Goal: Information Seeking & Learning: Learn about a topic

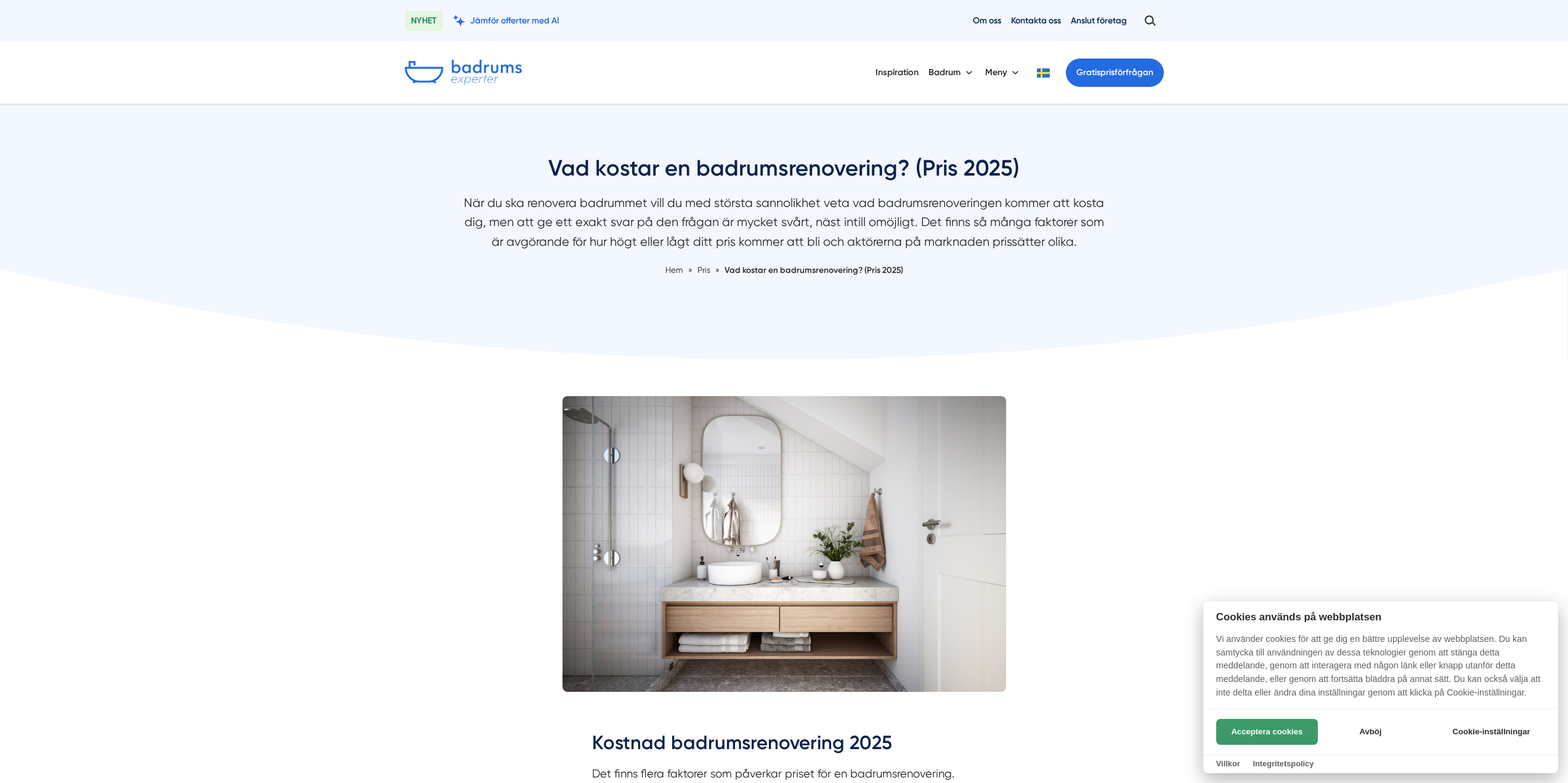
click at [1247, 725] on button "Acceptera cookies" at bounding box center [1267, 732] width 102 height 26
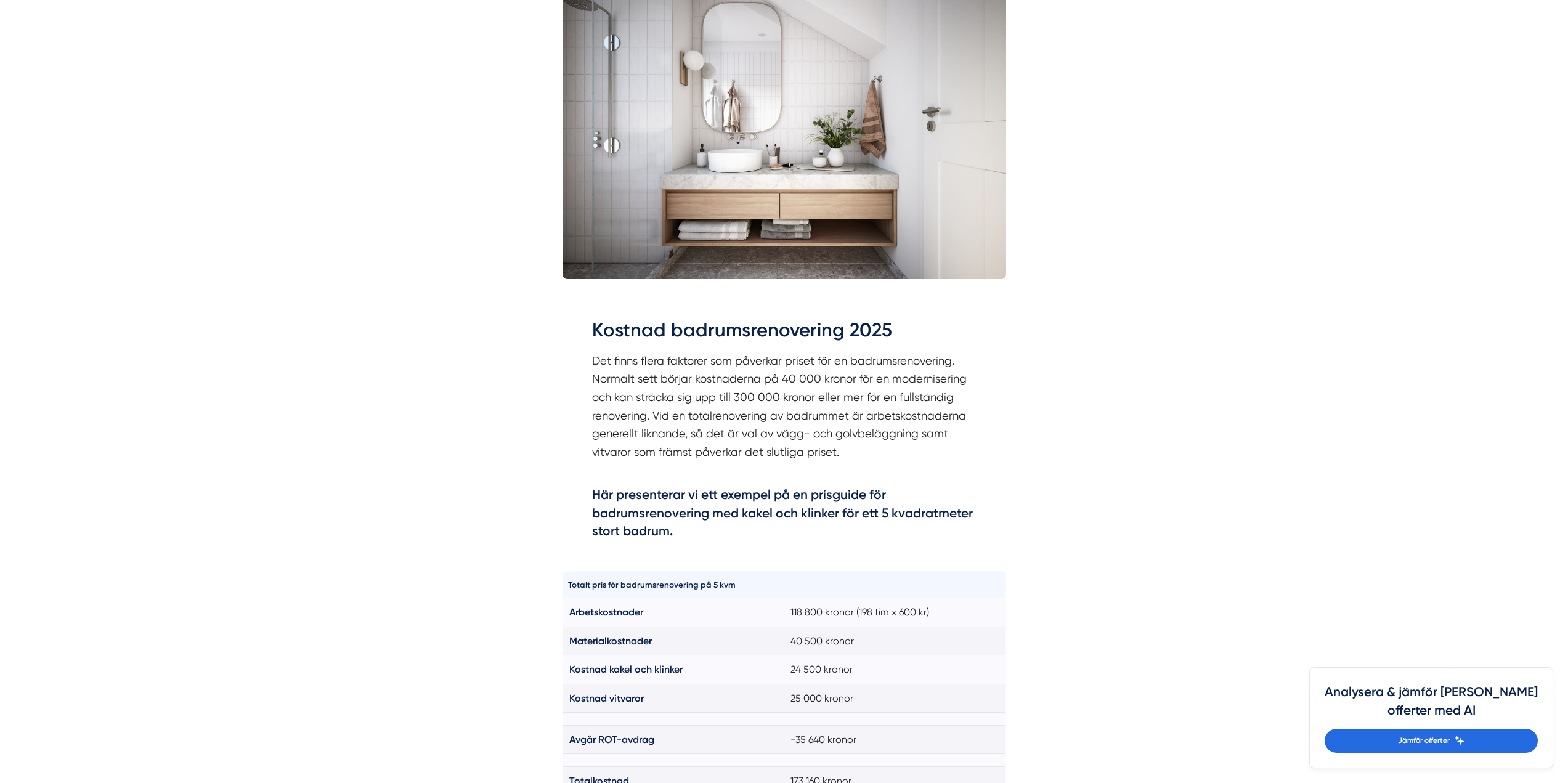
scroll to position [493, 0]
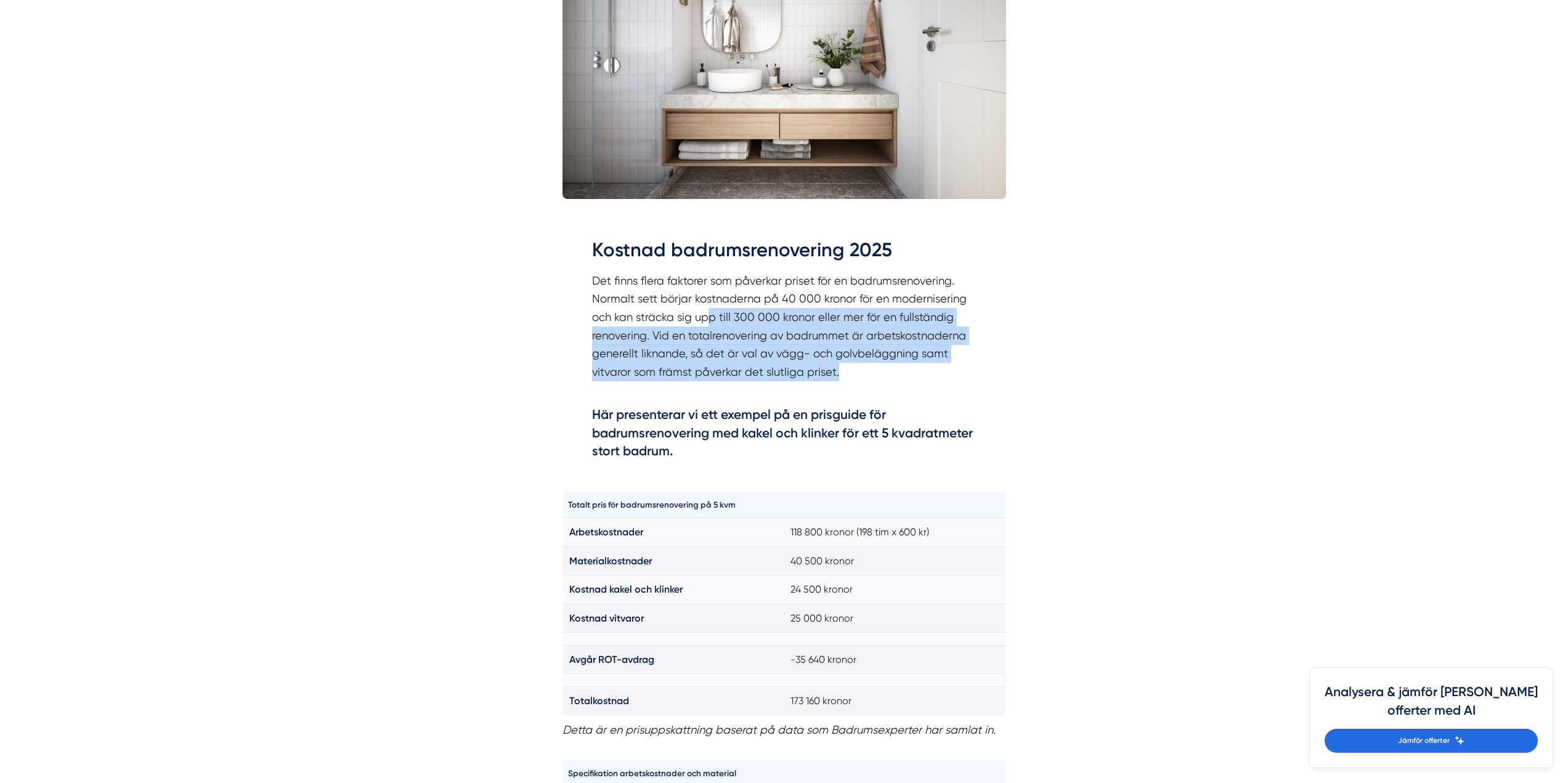
drag, startPoint x: 711, startPoint y: 325, endPoint x: 847, endPoint y: 369, distance: 142.9
click at [847, 369] on p "Det finns flera faktorer som påverkar priset för en badrumsrenovering. Normalt …" at bounding box center [785, 336] width 385 height 128
drag, startPoint x: 838, startPoint y: 366, endPoint x: 562, endPoint y: 336, distance: 277.6
click at [564, 336] on div "Kostnad badrumsrenovering 2025 Det finns flera faktorer som påverkar priset för…" at bounding box center [785, 351] width 444 height 265
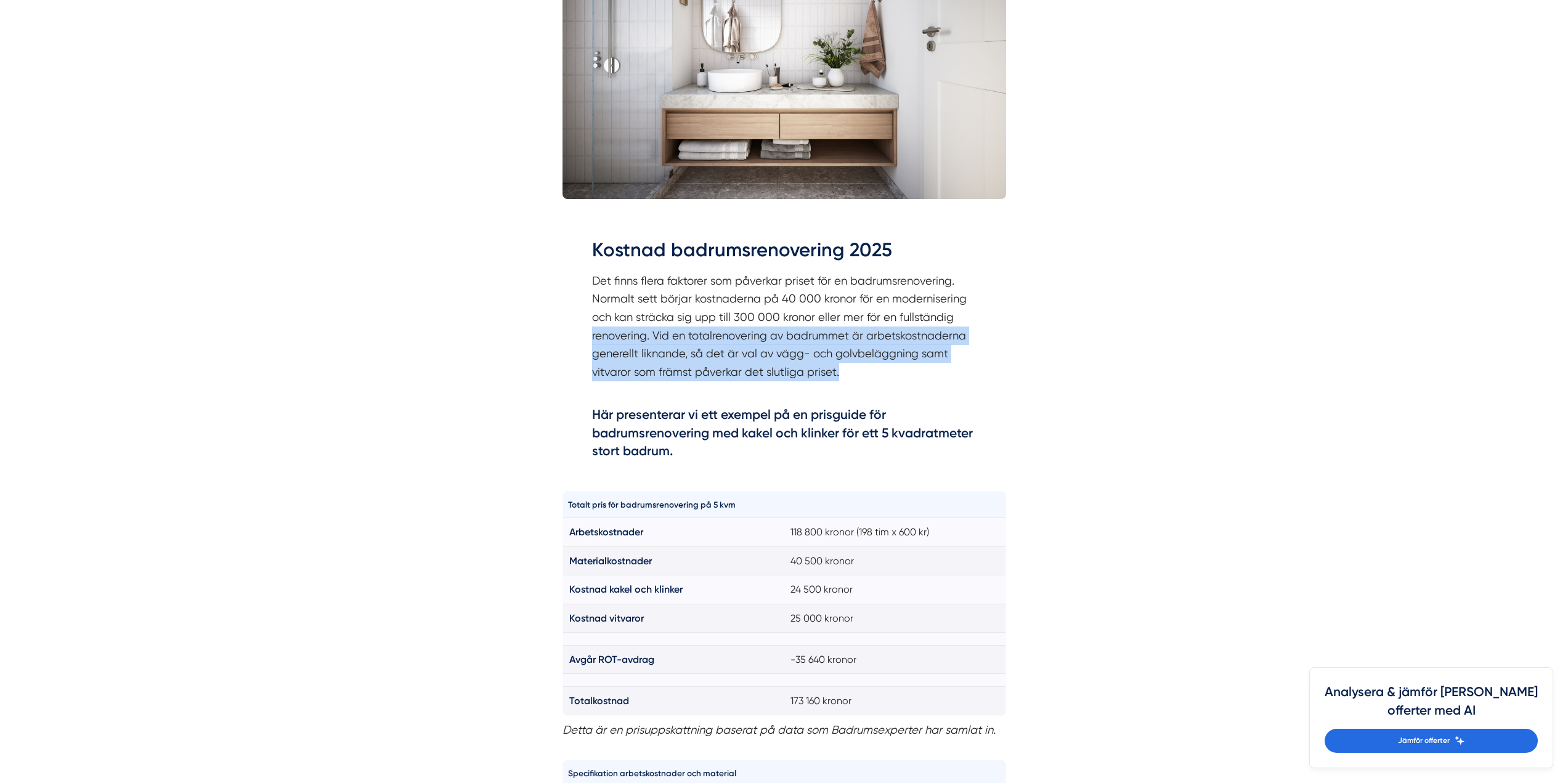
click at [563, 336] on div "Kostnad badrumsrenovering 2025 Det finns flera faktorer som påverkar priset för…" at bounding box center [785, 351] width 444 height 265
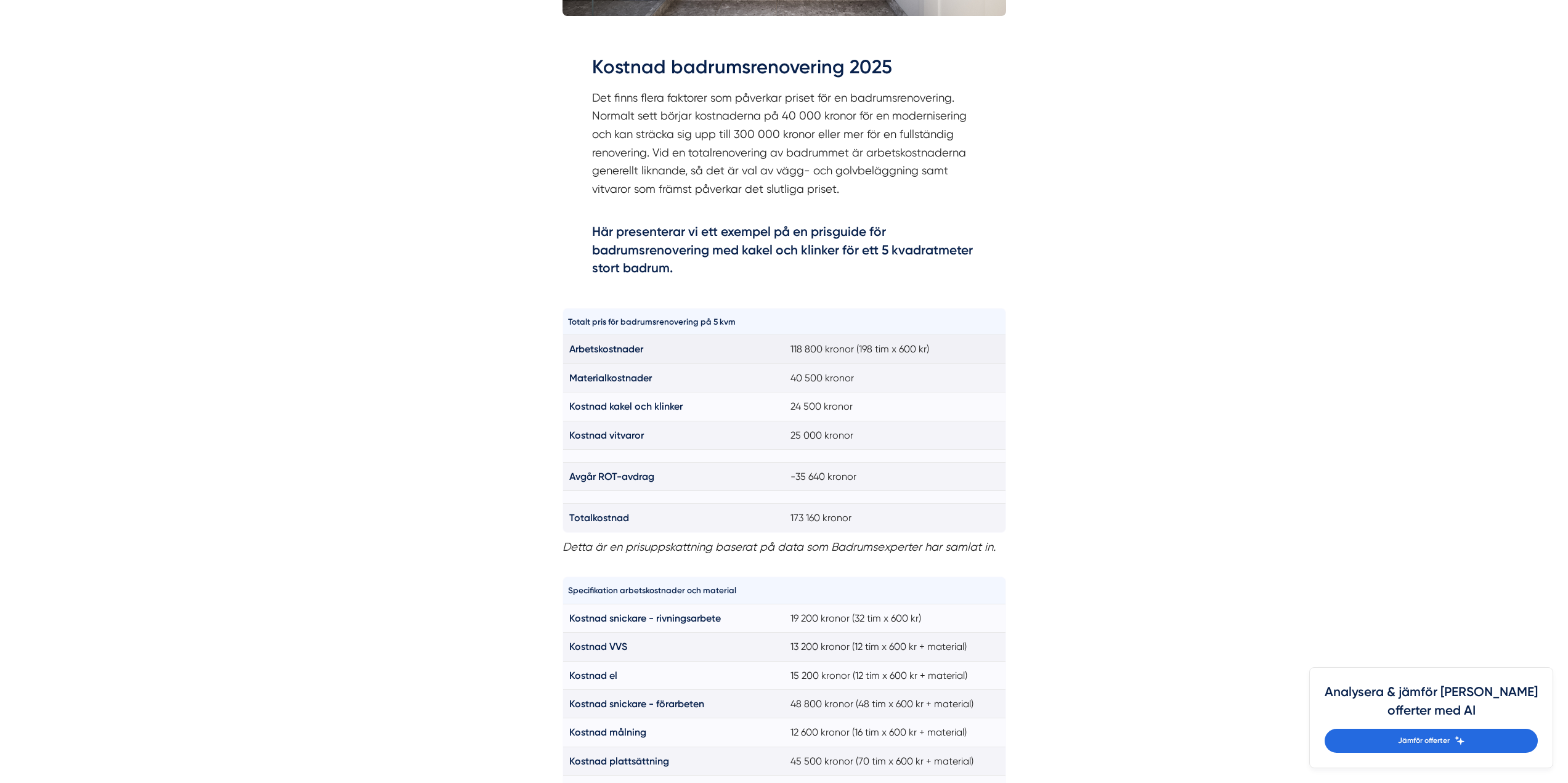
scroll to position [678, 0]
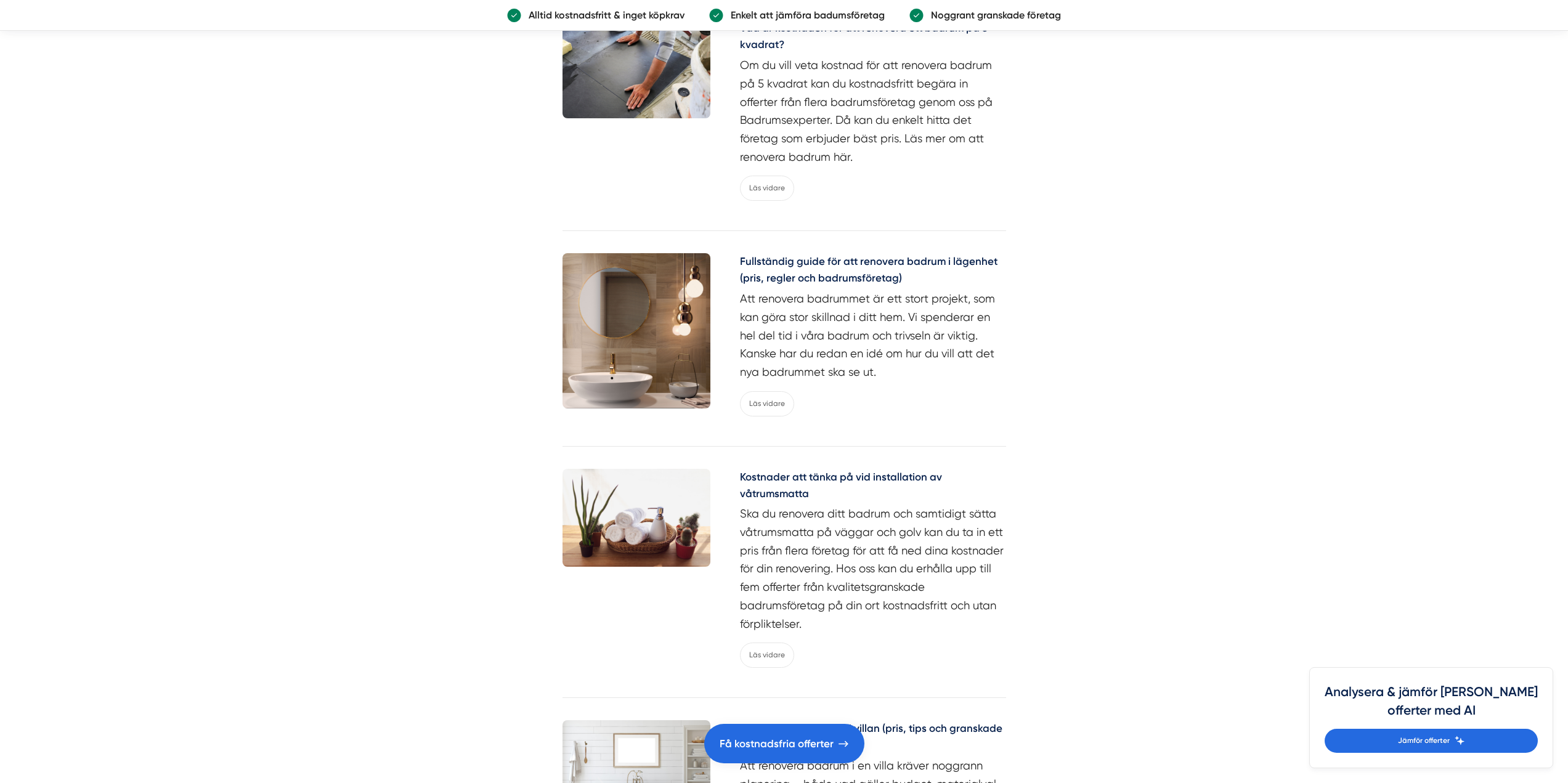
scroll to position [5235, 0]
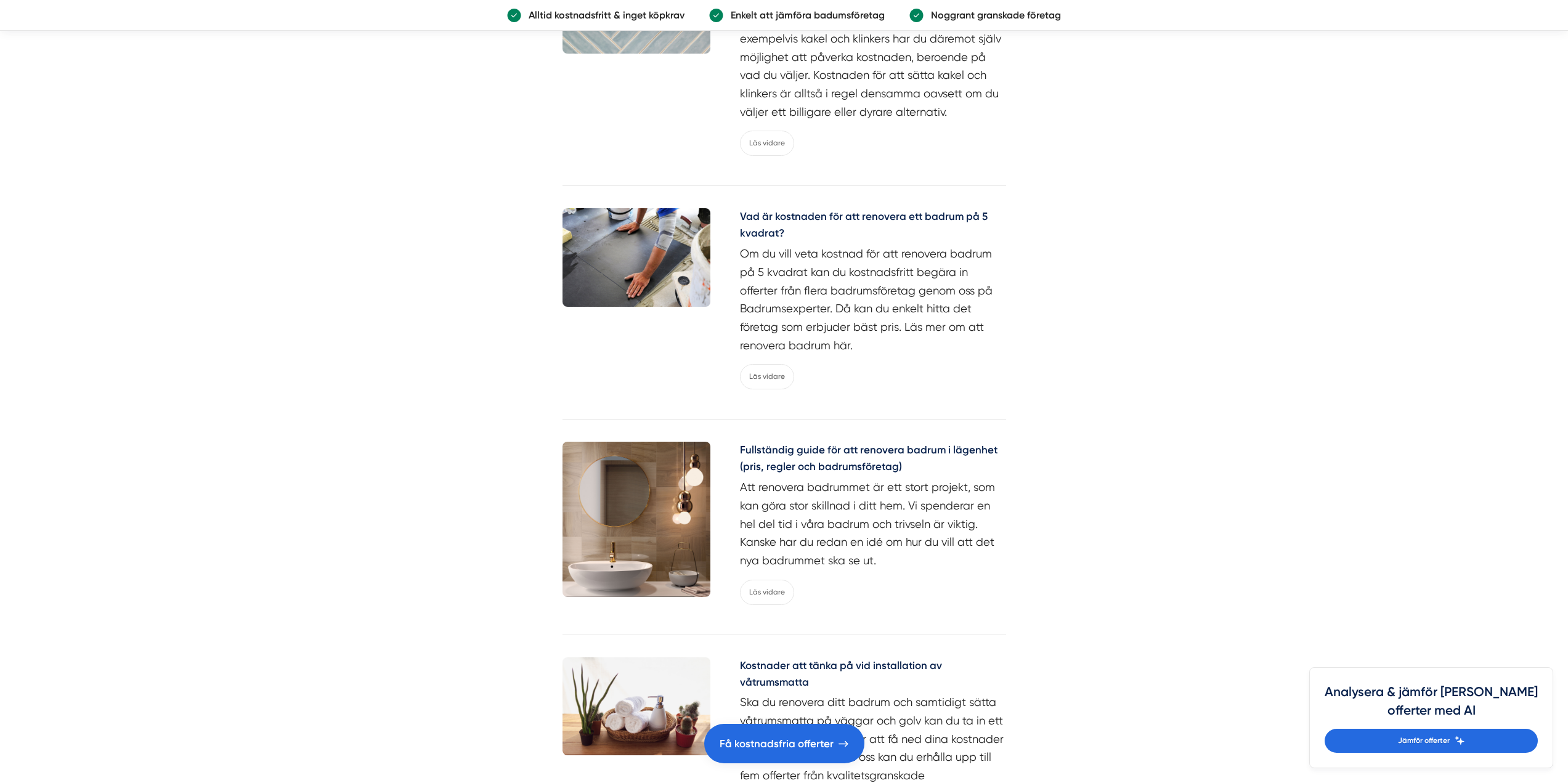
click at [793, 225] on h5 "Vad är kostnaden för att renovera ett badrum på 5 kvadrat?" at bounding box center [873, 226] width 266 height 36
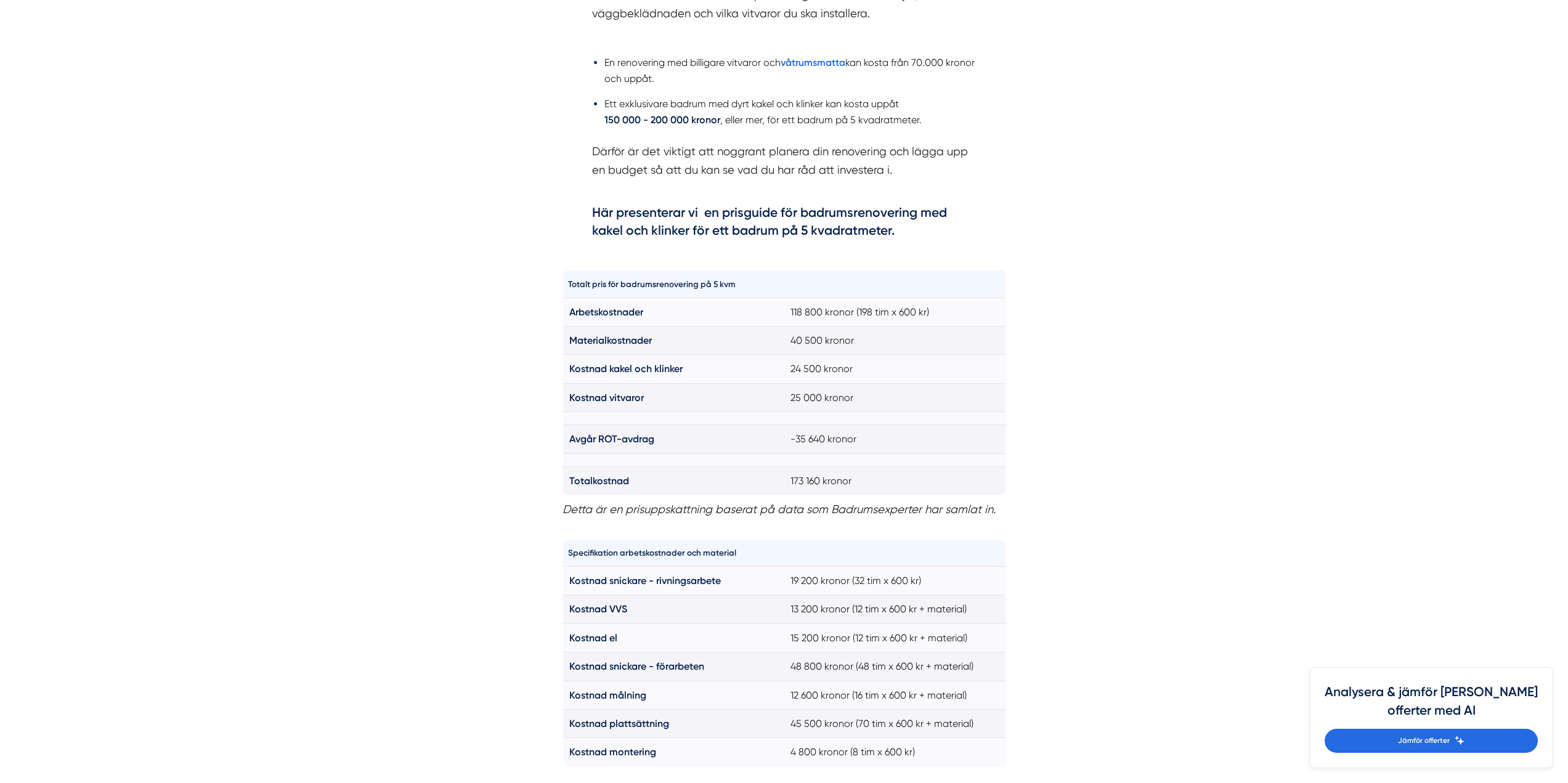
scroll to position [1047, 0]
